Goal: Check status: Check status

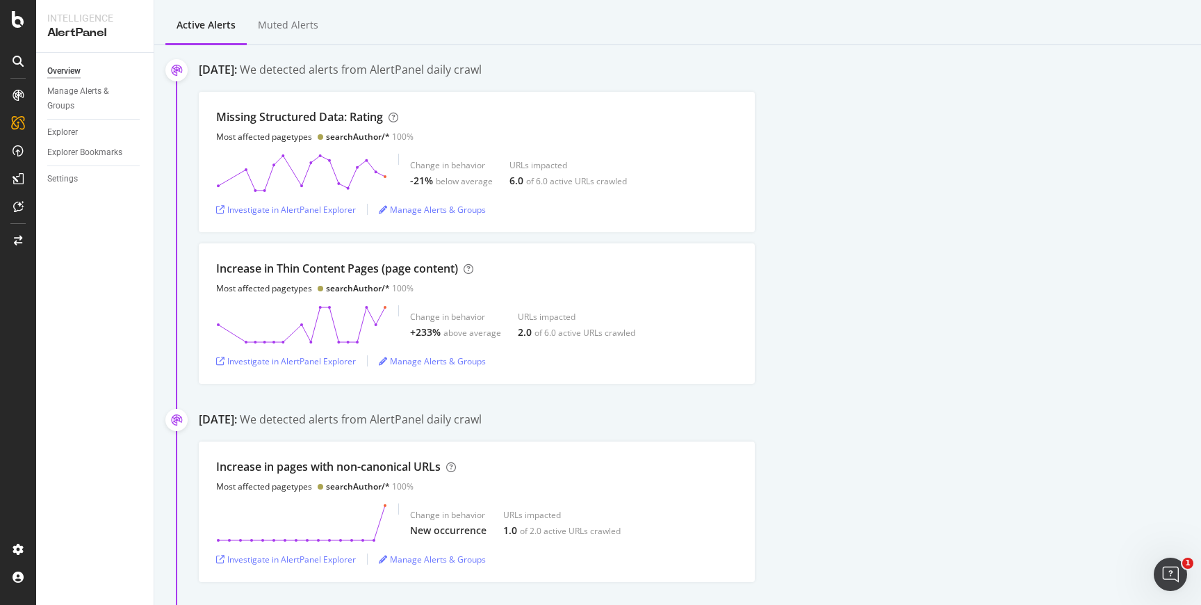
scroll to position [111, 0]
